Goal: Communication & Community: Answer question/provide support

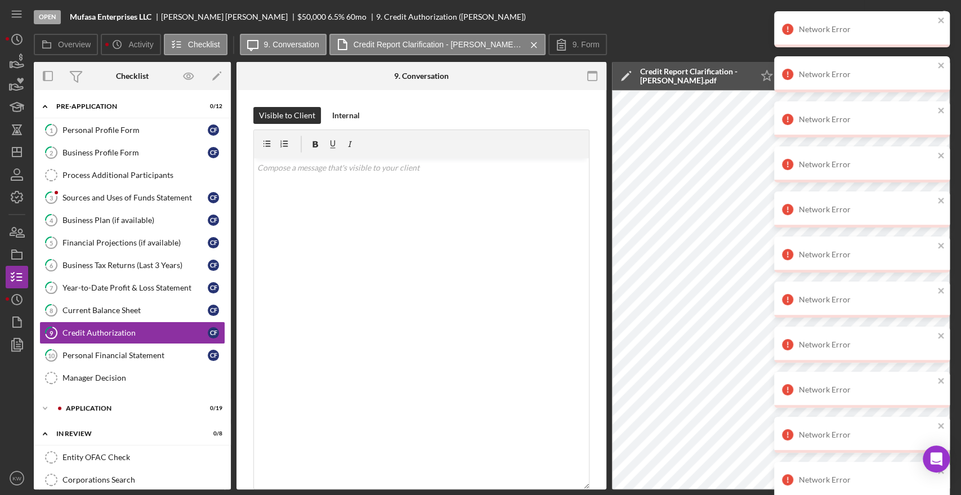
scroll to position [592, 0]
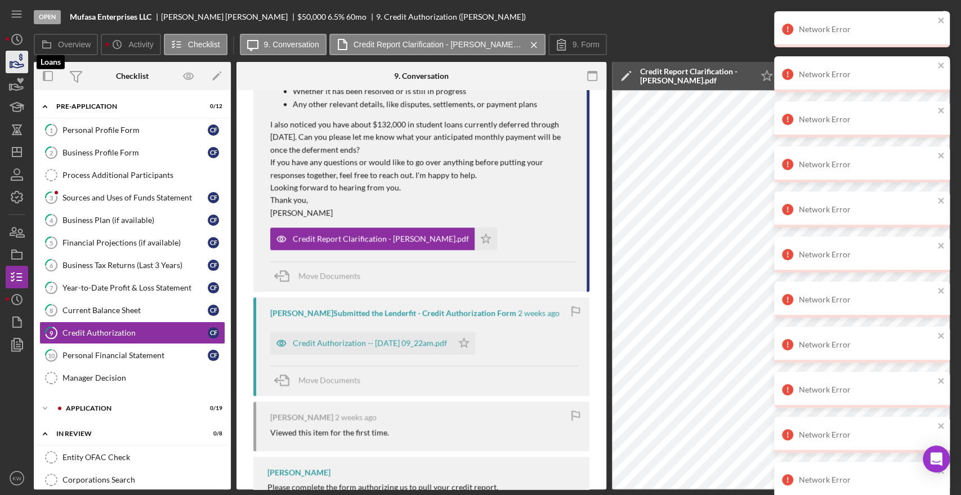
click at [17, 61] on icon "button" at bounding box center [17, 62] width 28 height 28
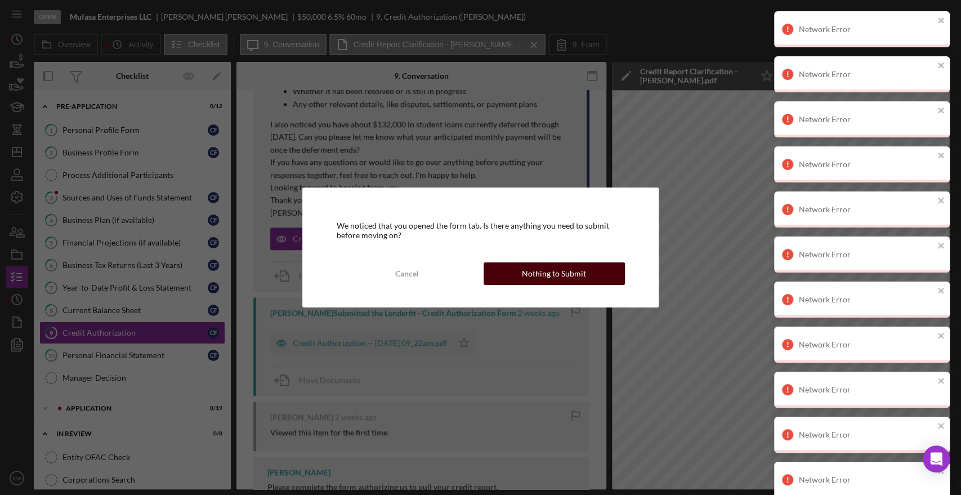
click at [551, 271] on div "Nothing to Submit" at bounding box center [554, 273] width 64 height 23
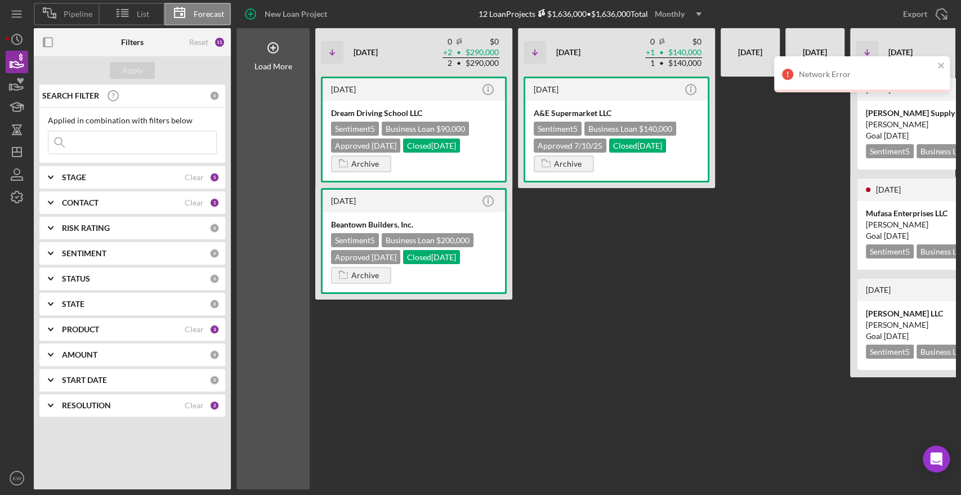
click at [118, 143] on input at bounding box center [132, 142] width 168 height 23
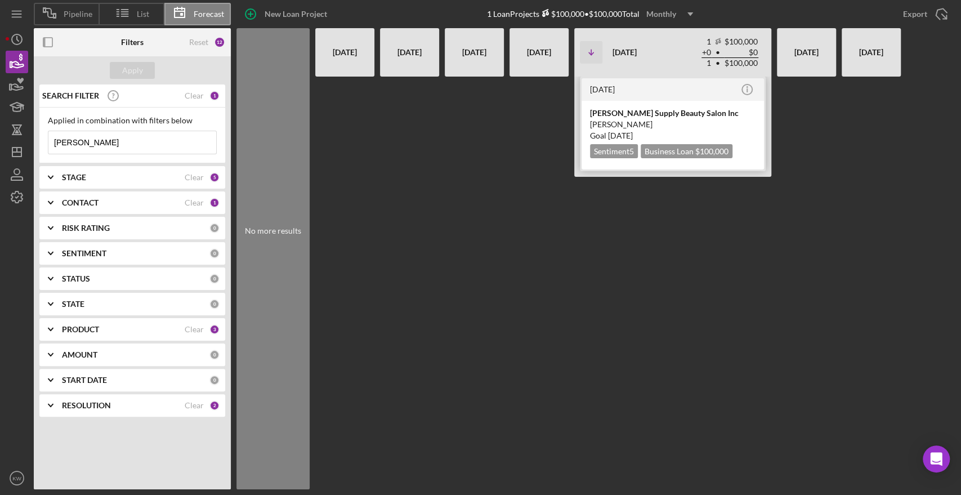
type input "naisha"
click at [617, 122] on div "[PERSON_NAME]" at bounding box center [672, 124] width 165 height 11
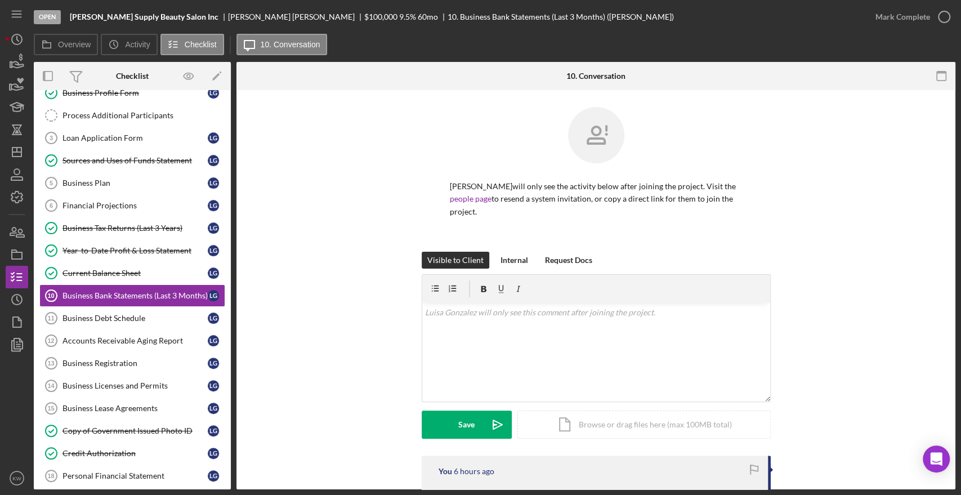
scroll to position [198, 0]
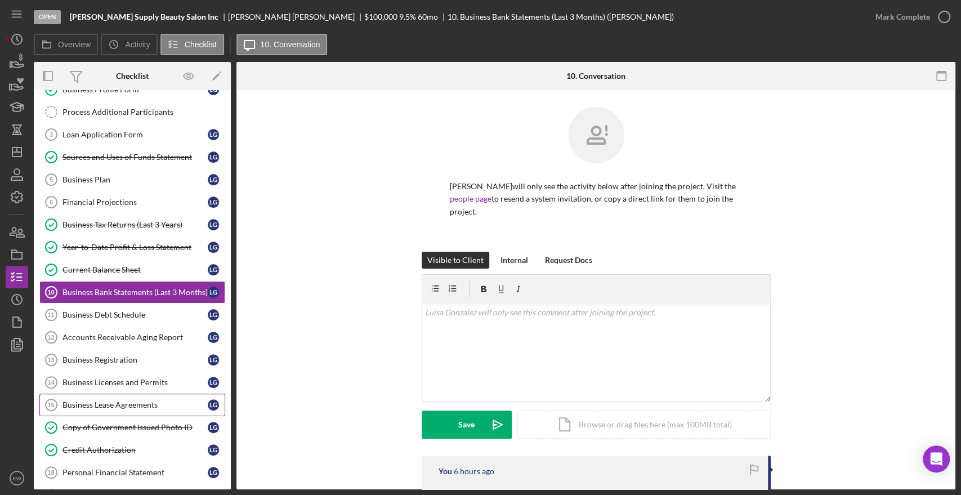
click at [122, 401] on div "Business Lease Agreements" at bounding box center [134, 404] width 145 height 9
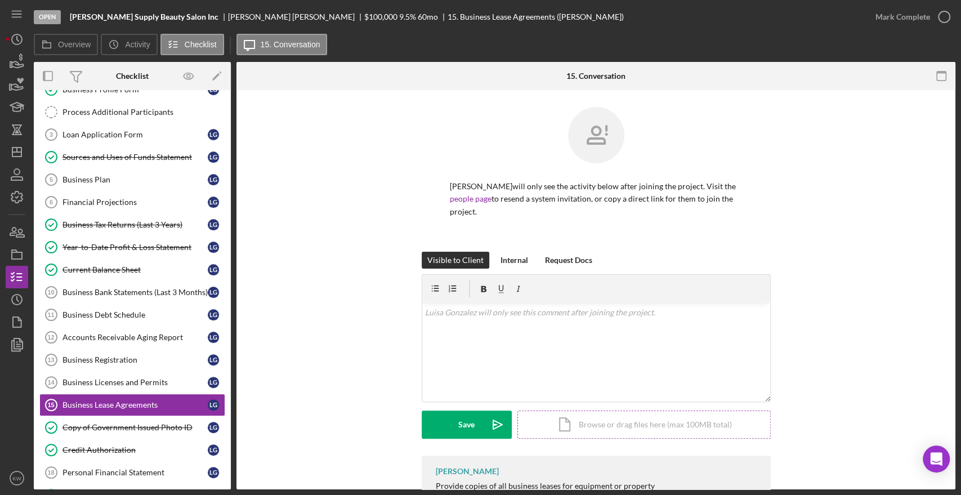
click at [580, 422] on div "Icon/Document Browse or drag files here (max 100MB total) Tap to choose files o…" at bounding box center [643, 424] width 253 height 28
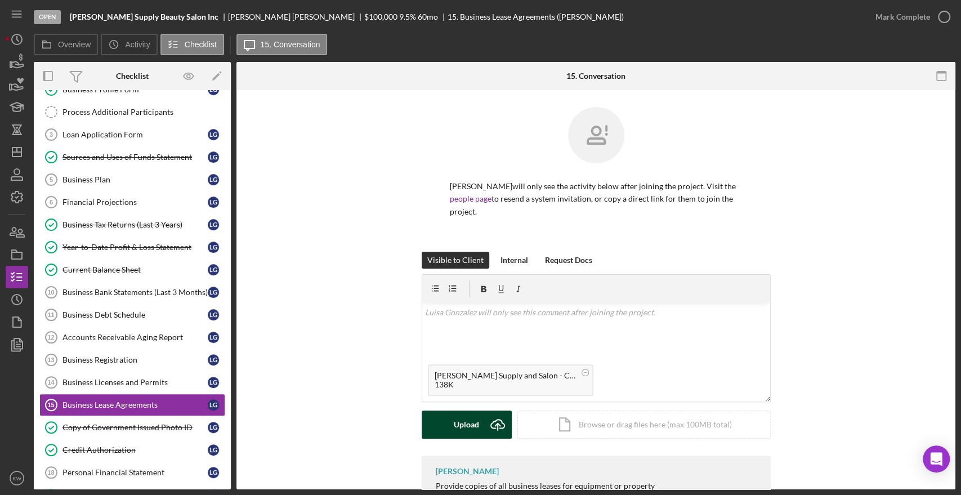
click at [459, 428] on div "Upload" at bounding box center [466, 424] width 25 height 28
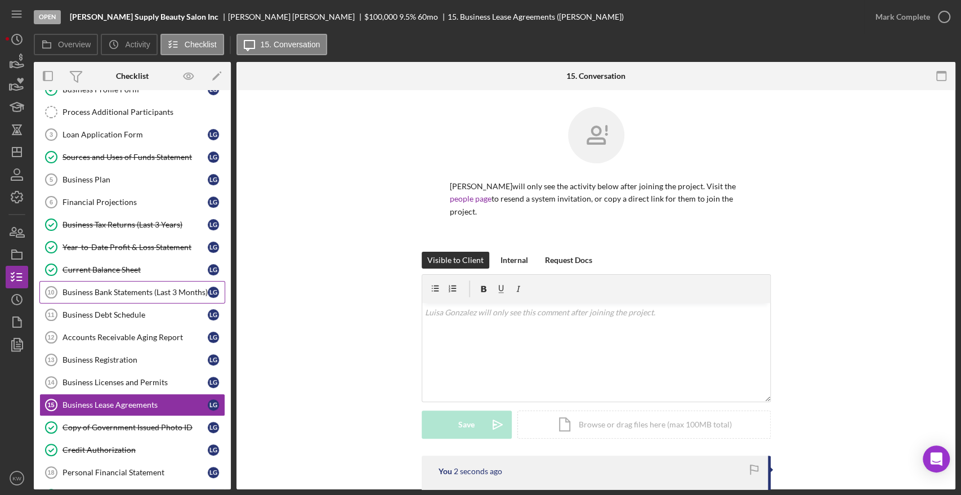
click at [116, 293] on div "Business Bank Statements (Last 3 Months)" at bounding box center [134, 292] width 145 height 9
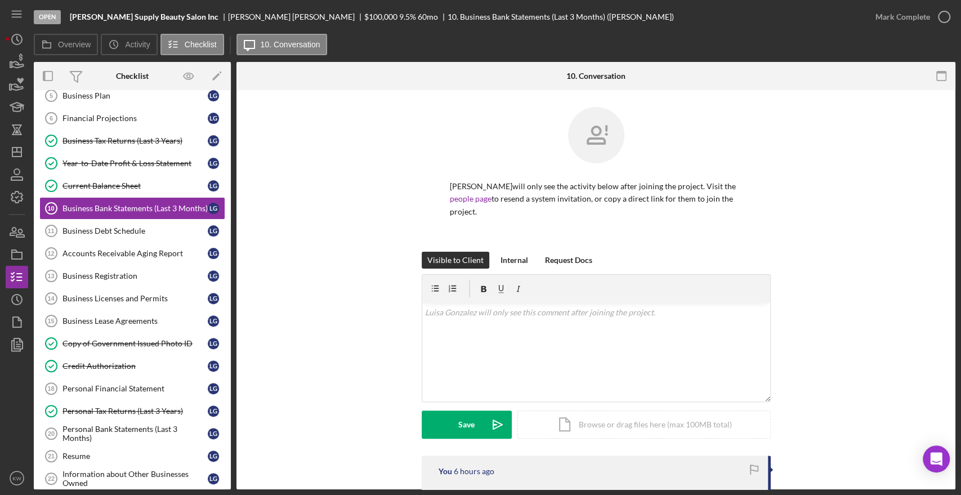
scroll to position [298, 0]
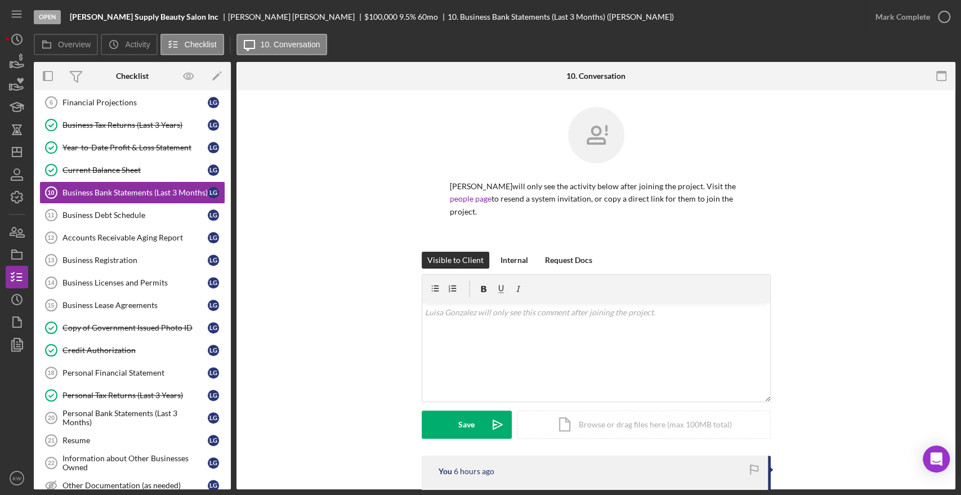
click at [893, 264] on div "Visible to Client Internal Request Docs v Color teal Color pink Remove color Ad…" at bounding box center [595, 354] width 685 height 204
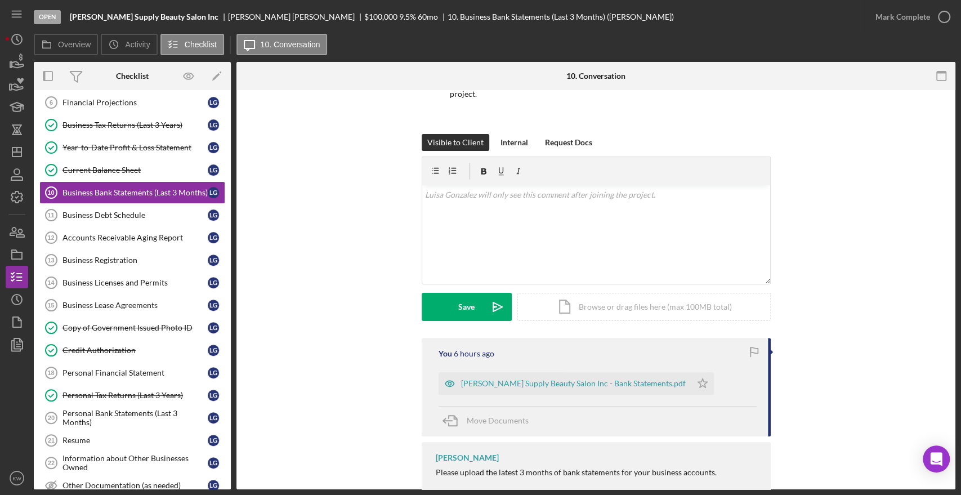
scroll to position [125, 0]
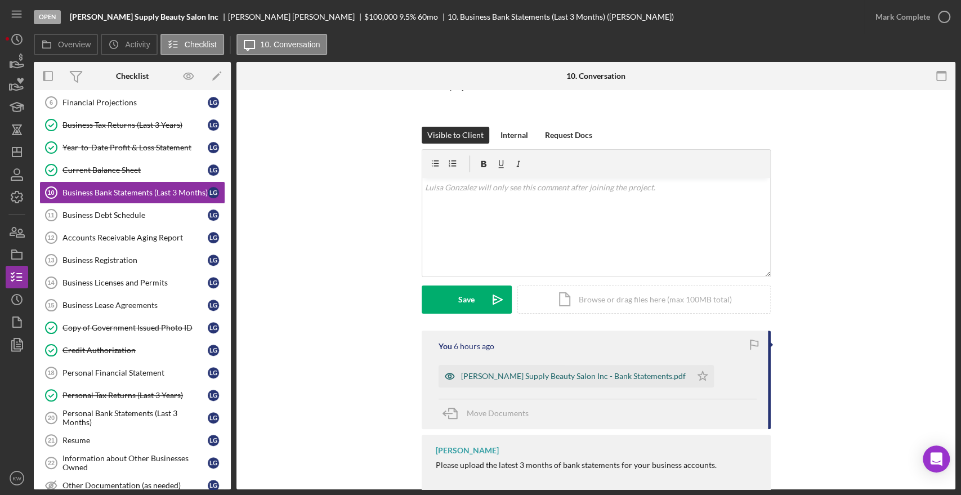
click at [590, 375] on div "[PERSON_NAME] Supply Beauty Salon Inc - Bank Statements.pdf" at bounding box center [573, 375] width 225 height 9
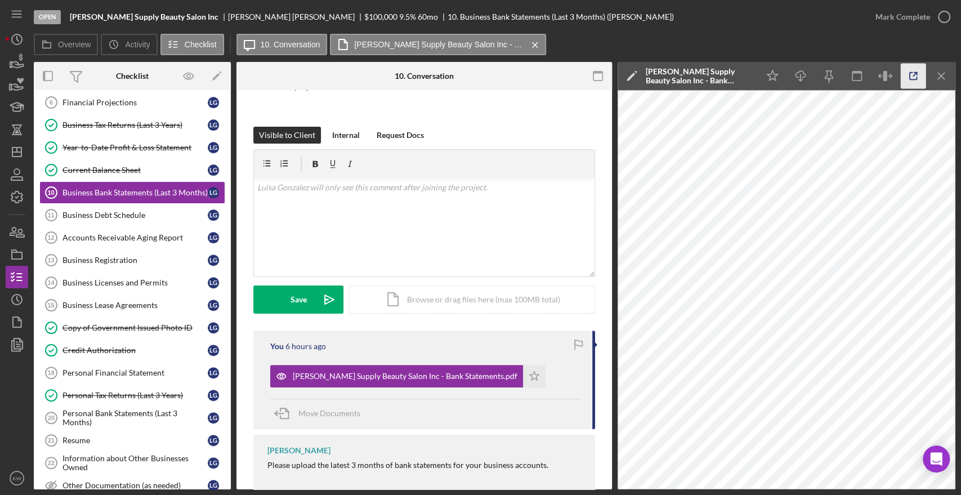
click at [913, 77] on icon "button" at bounding box center [912, 76] width 25 height 25
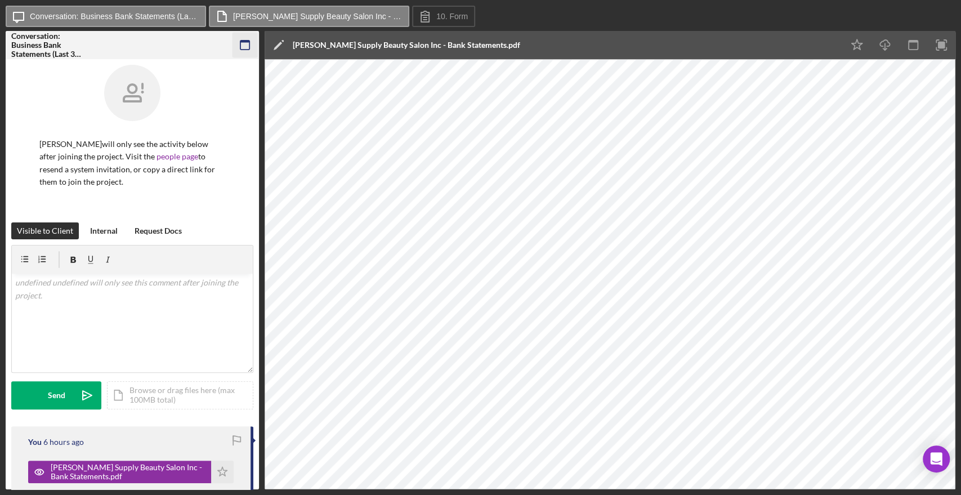
click at [253, 51] on icon "button" at bounding box center [244, 45] width 25 height 25
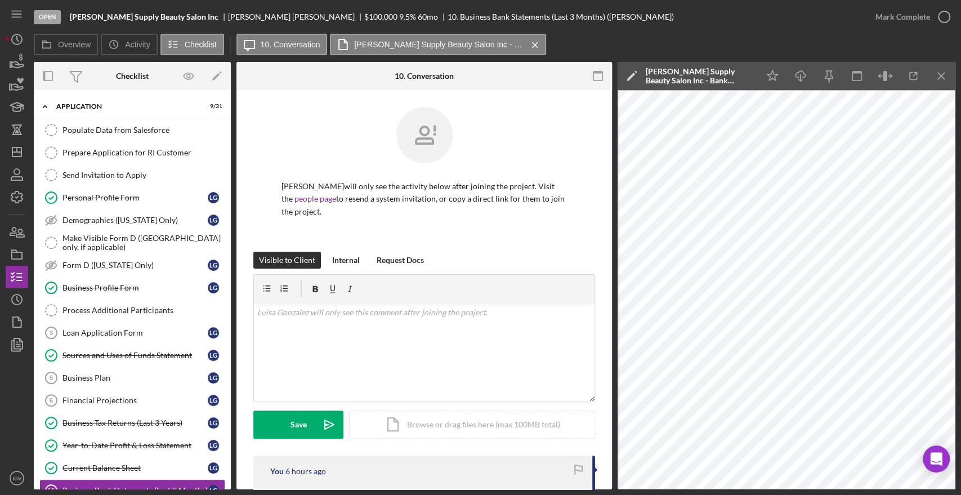
scroll to position [125, 0]
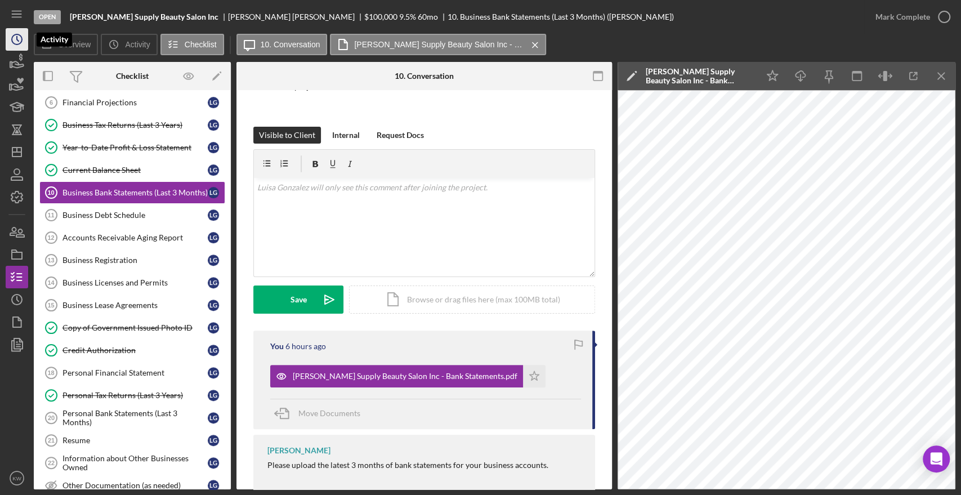
click at [13, 42] on circle "button" at bounding box center [17, 39] width 10 height 10
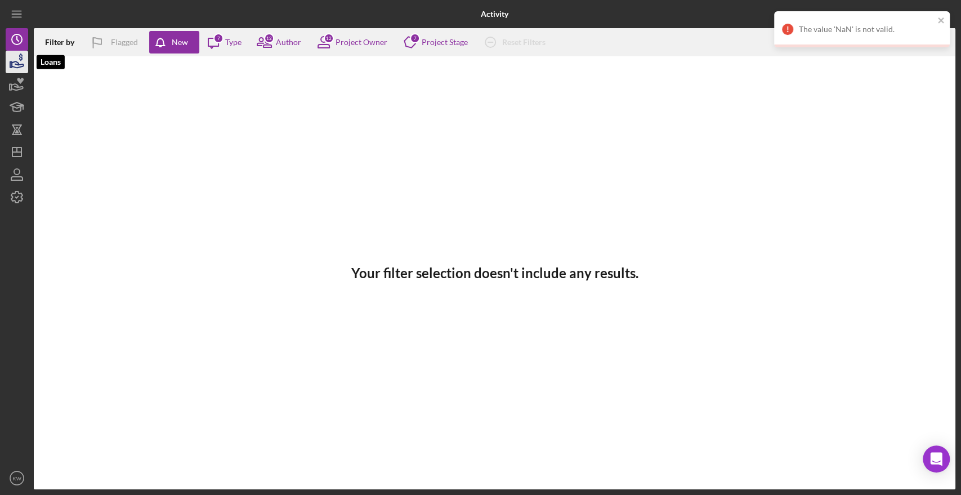
click at [18, 66] on icon "button" at bounding box center [18, 64] width 12 height 6
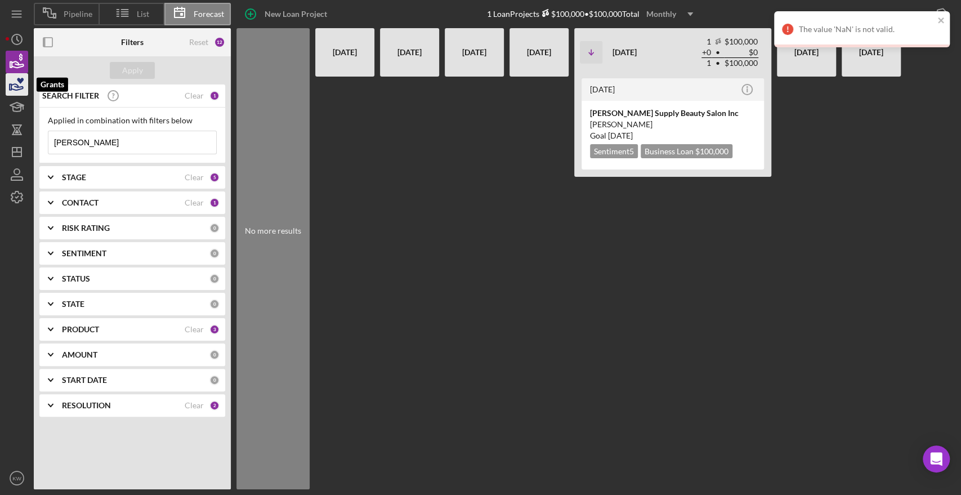
click at [15, 80] on icon "button" at bounding box center [17, 84] width 28 height 28
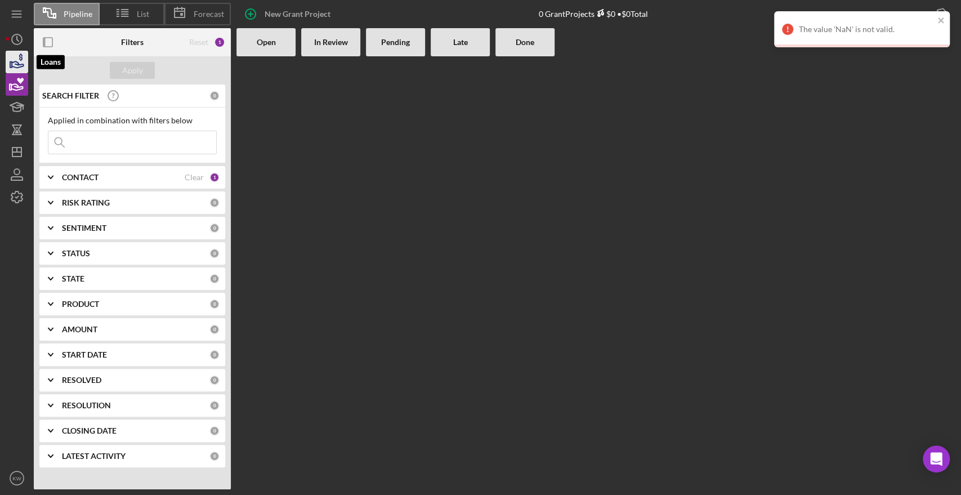
click at [15, 60] on icon "button" at bounding box center [17, 62] width 28 height 28
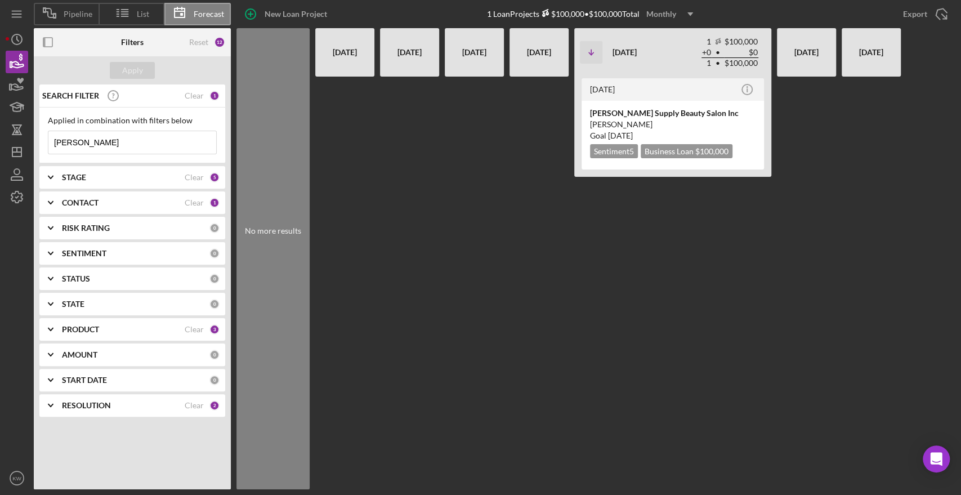
click at [162, 181] on div "STAGE" at bounding box center [123, 177] width 123 height 9
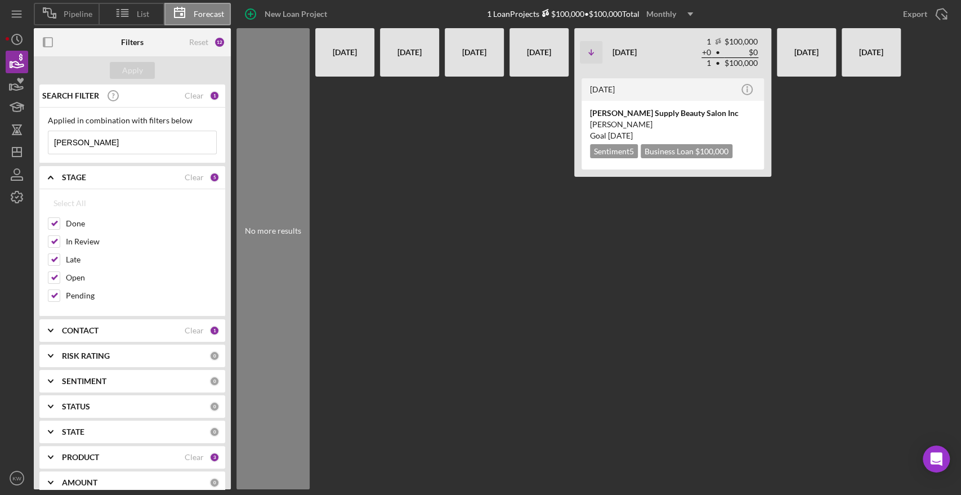
click at [159, 181] on div "STAGE" at bounding box center [123, 177] width 123 height 9
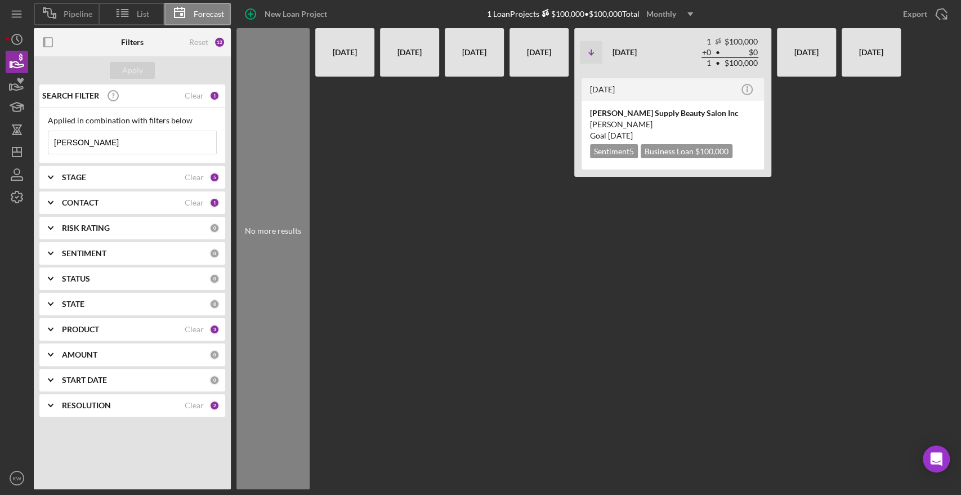
click at [145, 200] on div "CONTACT" at bounding box center [123, 202] width 123 height 9
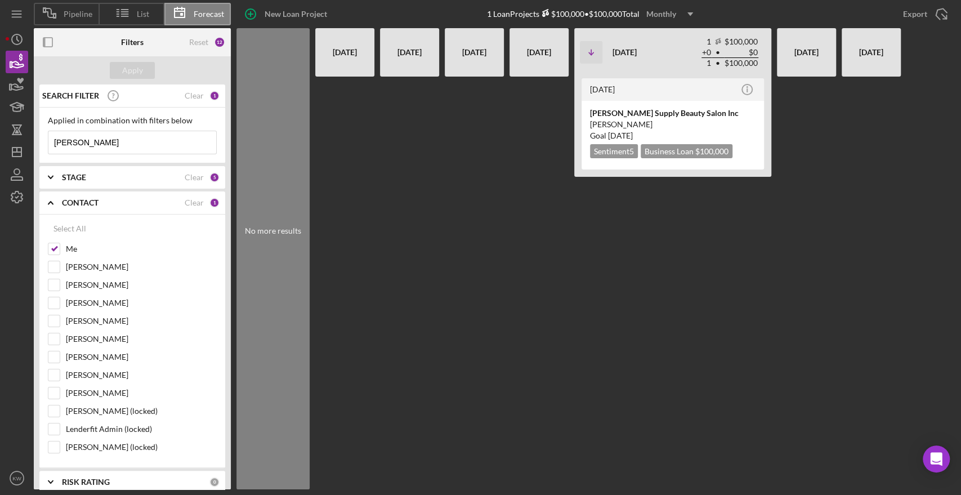
click at [145, 200] on div "CONTACT" at bounding box center [123, 202] width 123 height 9
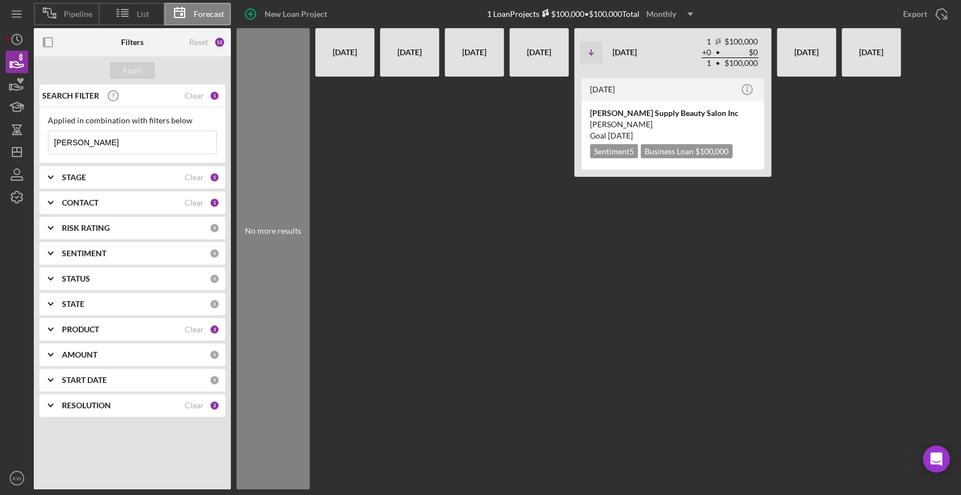
drag, startPoint x: 92, startPoint y: 145, endPoint x: 45, endPoint y: 142, distance: 47.4
click at [45, 142] on div "Applied in combination with filters below naisha Icon/Menu Close" at bounding box center [132, 135] width 186 height 56
type input "MUFASA"
click at [622, 126] on div "Courtney Faucher" at bounding box center [672, 124] width 165 height 11
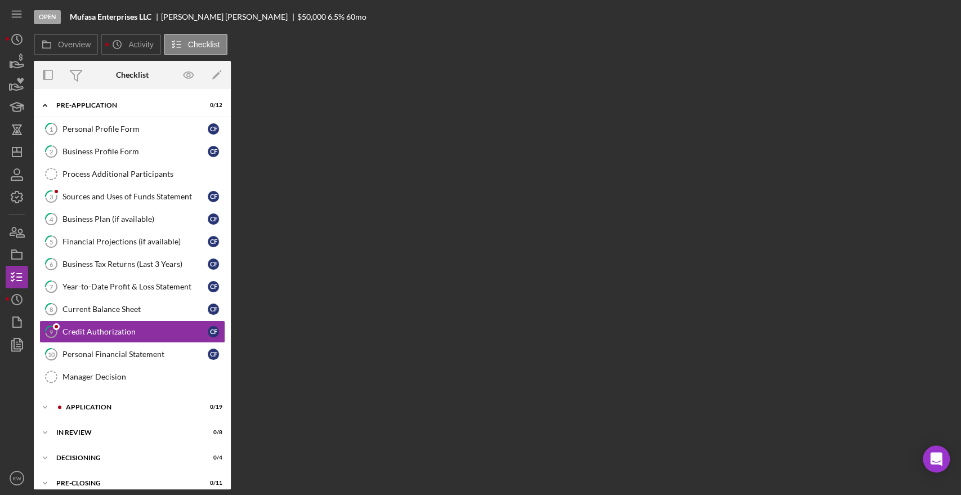
scroll to position [41, 0]
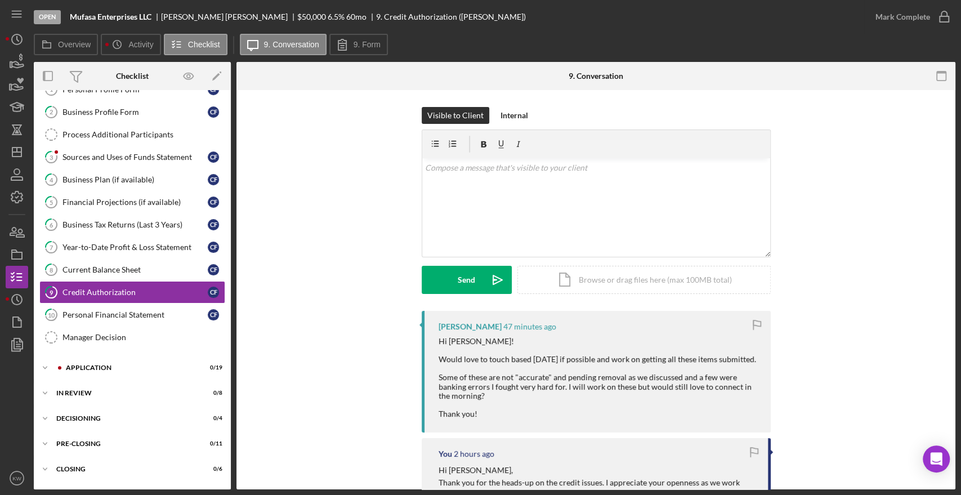
drag, startPoint x: 954, startPoint y: 205, endPoint x: 954, endPoint y: 239, distance: 34.3
click at [954, 239] on div "9 Credit Authorization Visible to Client Internal v Color teal Color pink Remov…" at bounding box center [595, 289] width 719 height 399
drag, startPoint x: 954, startPoint y: 244, endPoint x: 959, endPoint y: 302, distance: 58.1
click at [959, 302] on div "Open Mufasa Enterprises LLC Courtney Faucher $50,000 $50,000 6.5 % 60 mo 9. Cre…" at bounding box center [480, 247] width 961 height 495
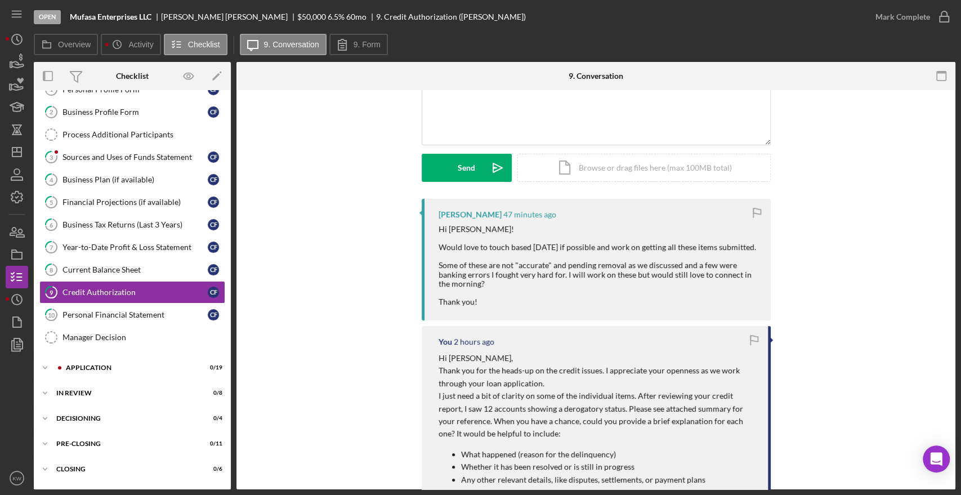
scroll to position [0, 0]
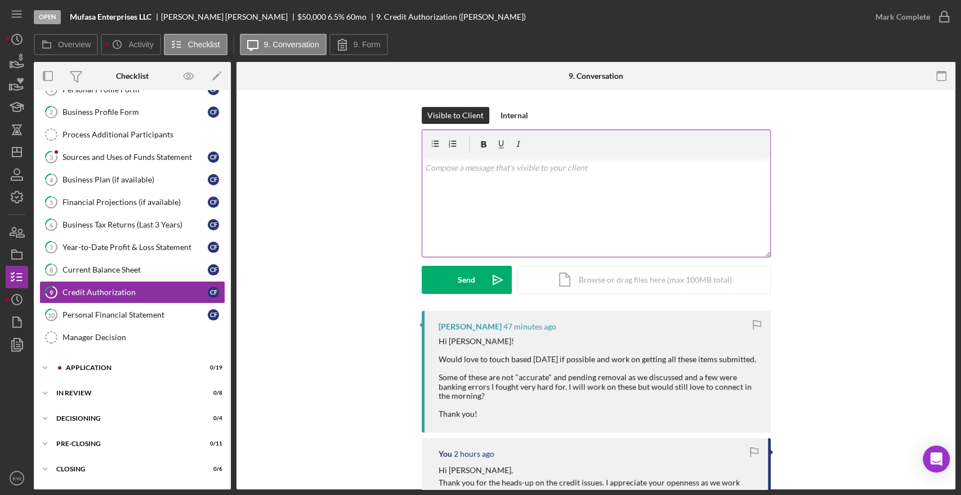
click at [496, 182] on div "v Color teal Color pink Remove color Add row above Add row below Add column bef…" at bounding box center [596, 207] width 348 height 98
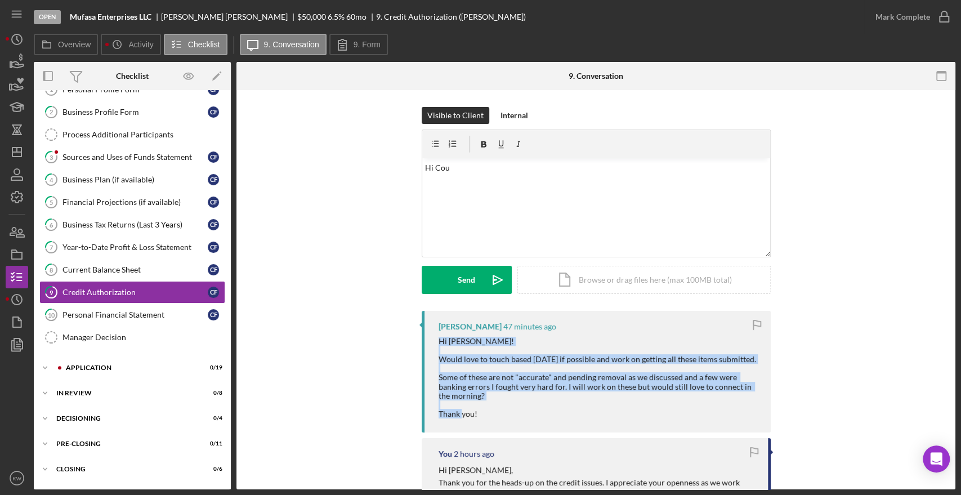
drag, startPoint x: 491, startPoint y: 428, endPoint x: 426, endPoint y: 344, distance: 105.9
click at [426, 344] on div "Courtney Faucher 47 minutes ago Hi Kristin! Would love to touch based tomorrow …" at bounding box center [596, 372] width 349 height 122
copy div "Hi Kristin! Would love to touch based tomorrow if possible and work on getting …"
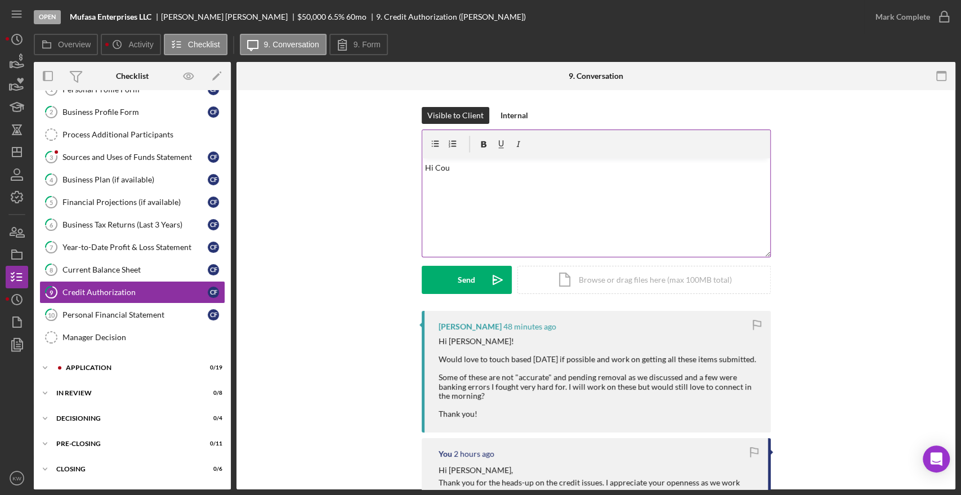
click at [468, 178] on div "v Color teal Color pink Remove color Add row above Add row below Add column bef…" at bounding box center [596, 207] width 348 height 98
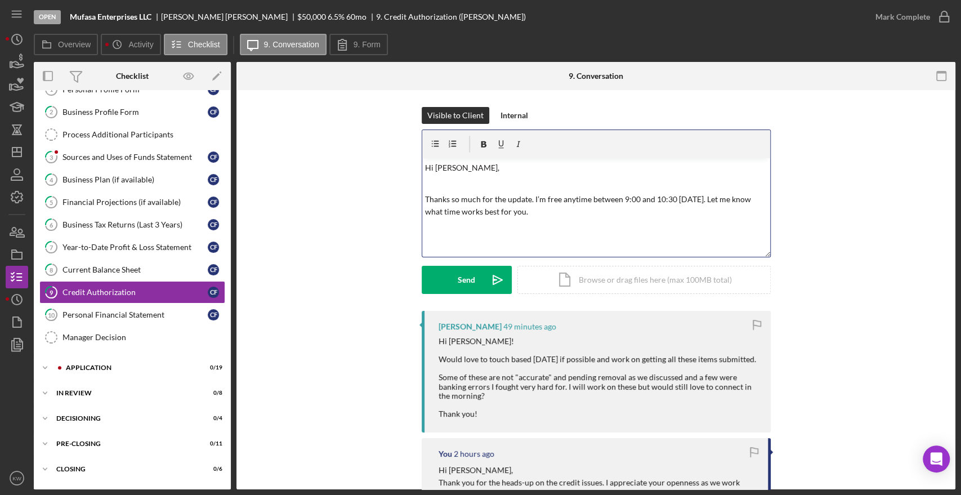
click at [536, 200] on p "Thanks so much for the update. I’m free anytime between 9:00 and 10:30 tomorrow…" at bounding box center [596, 205] width 342 height 25
click at [573, 199] on p "Thanks so much for the update. I'm free anytime between 9:00 and 10:30 tomorrow…" at bounding box center [596, 205] width 342 height 25
drag, startPoint x: 688, startPoint y: 196, endPoint x: 756, endPoint y: 197, distance: 68.1
click at [756, 197] on p "Thanks so much for the update. I'm free tomorrow morning anytime between 9:00 a…" at bounding box center [596, 205] width 342 height 25
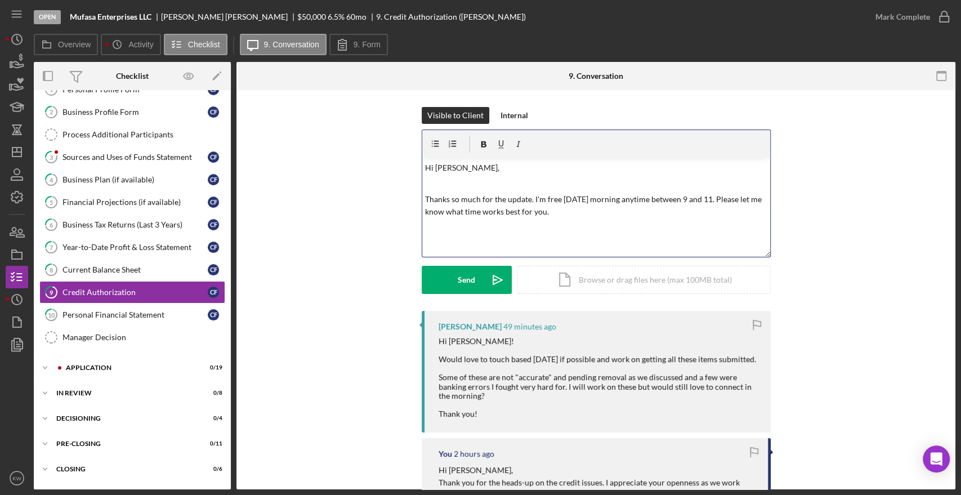
click at [572, 215] on p "Thanks so much for the update. I'm free tomorrow morning anytime between 9 and …" at bounding box center [596, 205] width 342 height 25
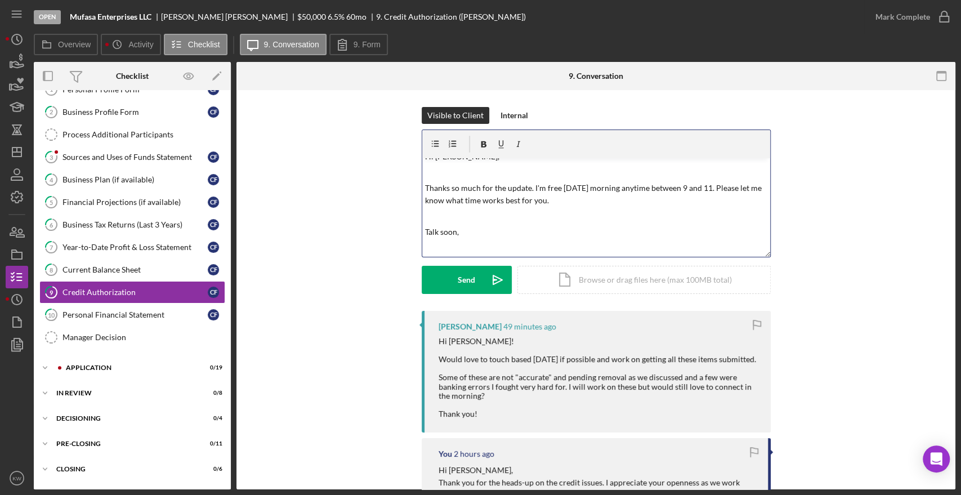
scroll to position [25, 0]
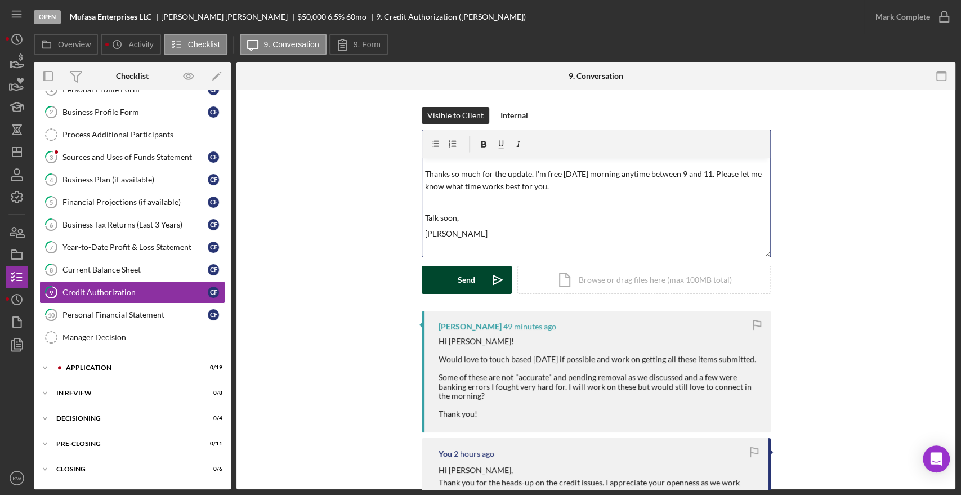
click at [466, 288] on div "Send" at bounding box center [466, 280] width 17 height 28
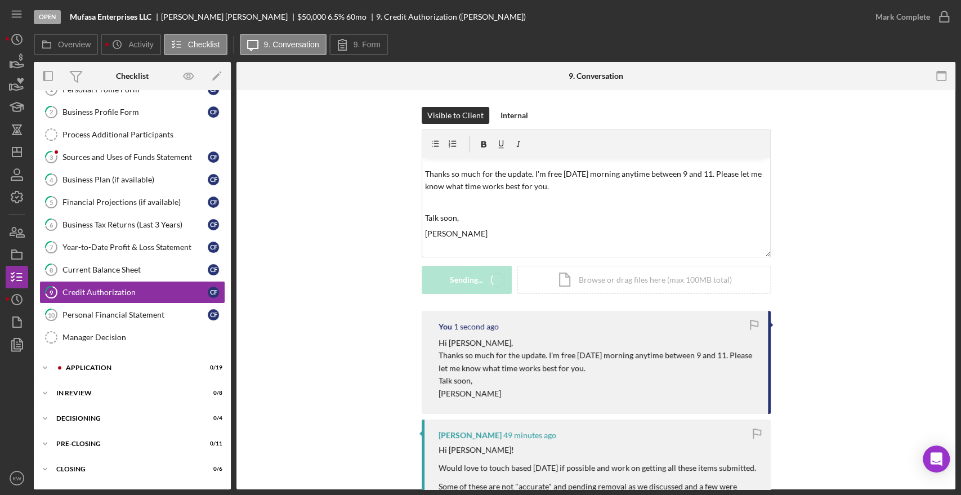
scroll to position [0, 0]
